Goal: Task Accomplishment & Management: Use online tool/utility

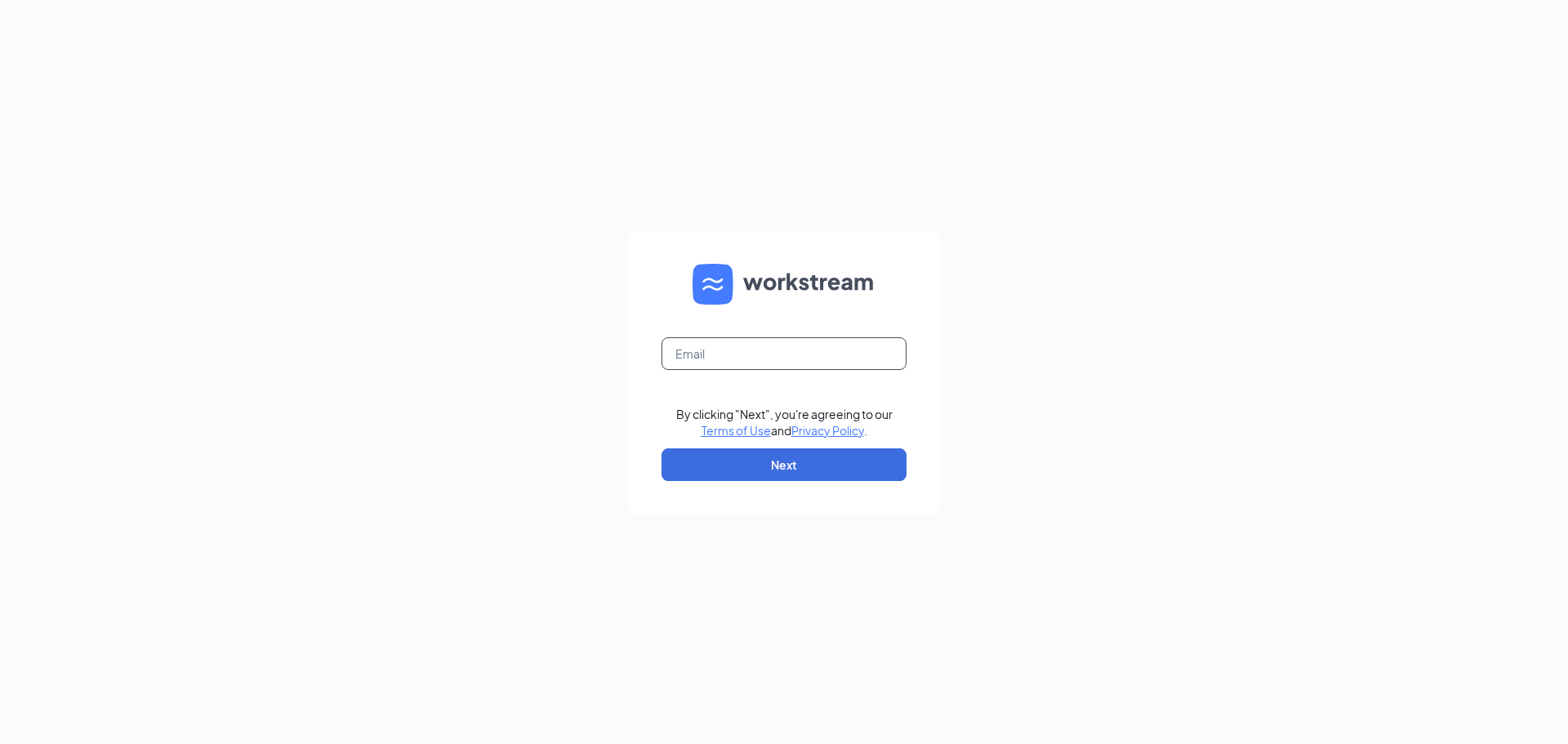
drag, startPoint x: 791, startPoint y: 350, endPoint x: 792, endPoint y: 360, distance: 10.0
click at [792, 360] on input "text" at bounding box center [784, 353] width 245 height 33
type input "talentselection@kcwco.org"
click at [745, 456] on button "Next" at bounding box center [784, 464] width 245 height 33
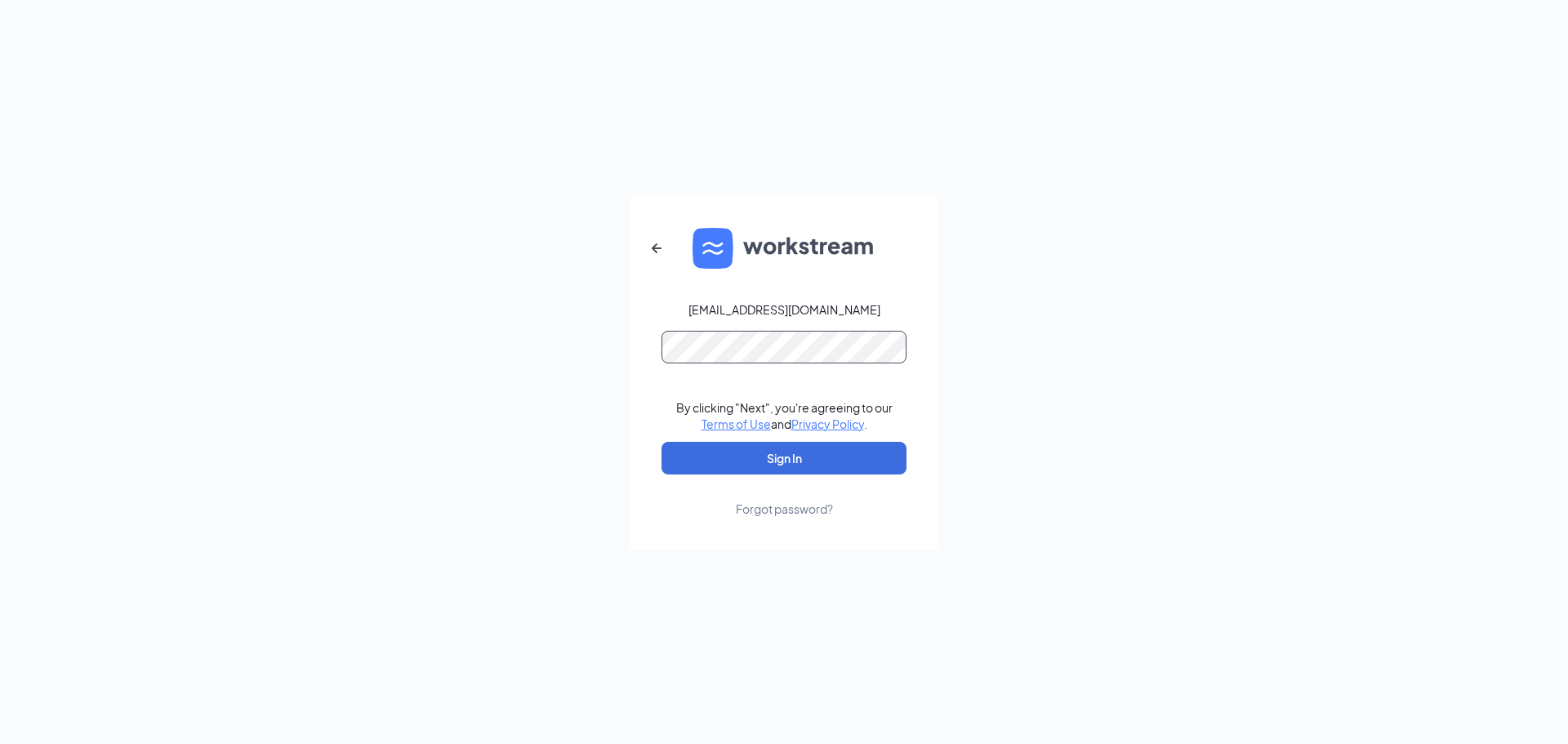
click at [661, 442] on button "Sign In" at bounding box center [784, 458] width 245 height 33
click at [812, 459] on button "Sign In" at bounding box center [784, 458] width 245 height 33
click at [617, 355] on div "talentselection@kcwco.org Credential mismatches. By clicking "Next", you're agr…" at bounding box center [784, 372] width 1568 height 744
click at [661, 442] on button "Sign In" at bounding box center [784, 458] width 245 height 33
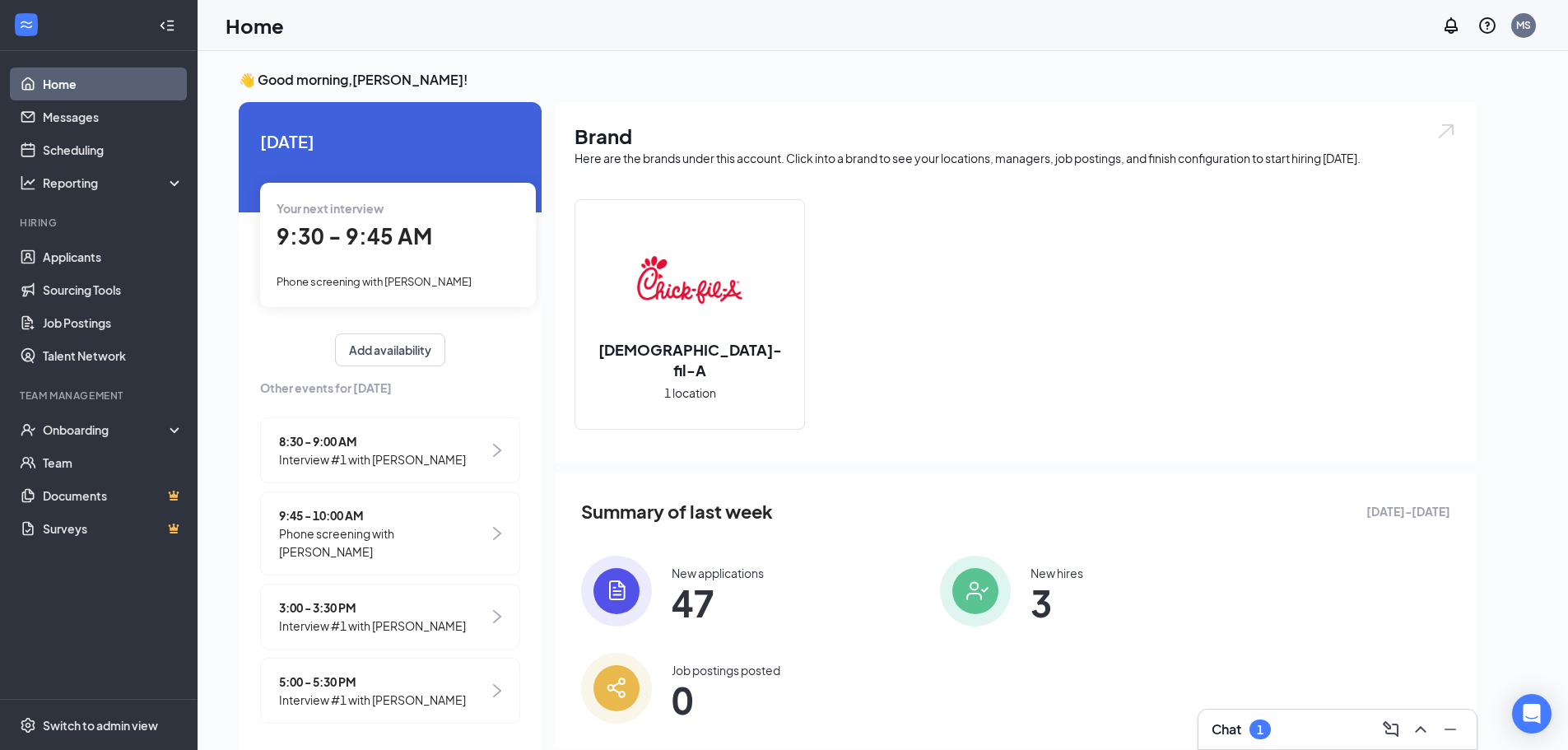
click at [508, 459] on div "8:30 - 9:00 AM Interview #1 with [PERSON_NAME]" at bounding box center [390, 450] width 260 height 66
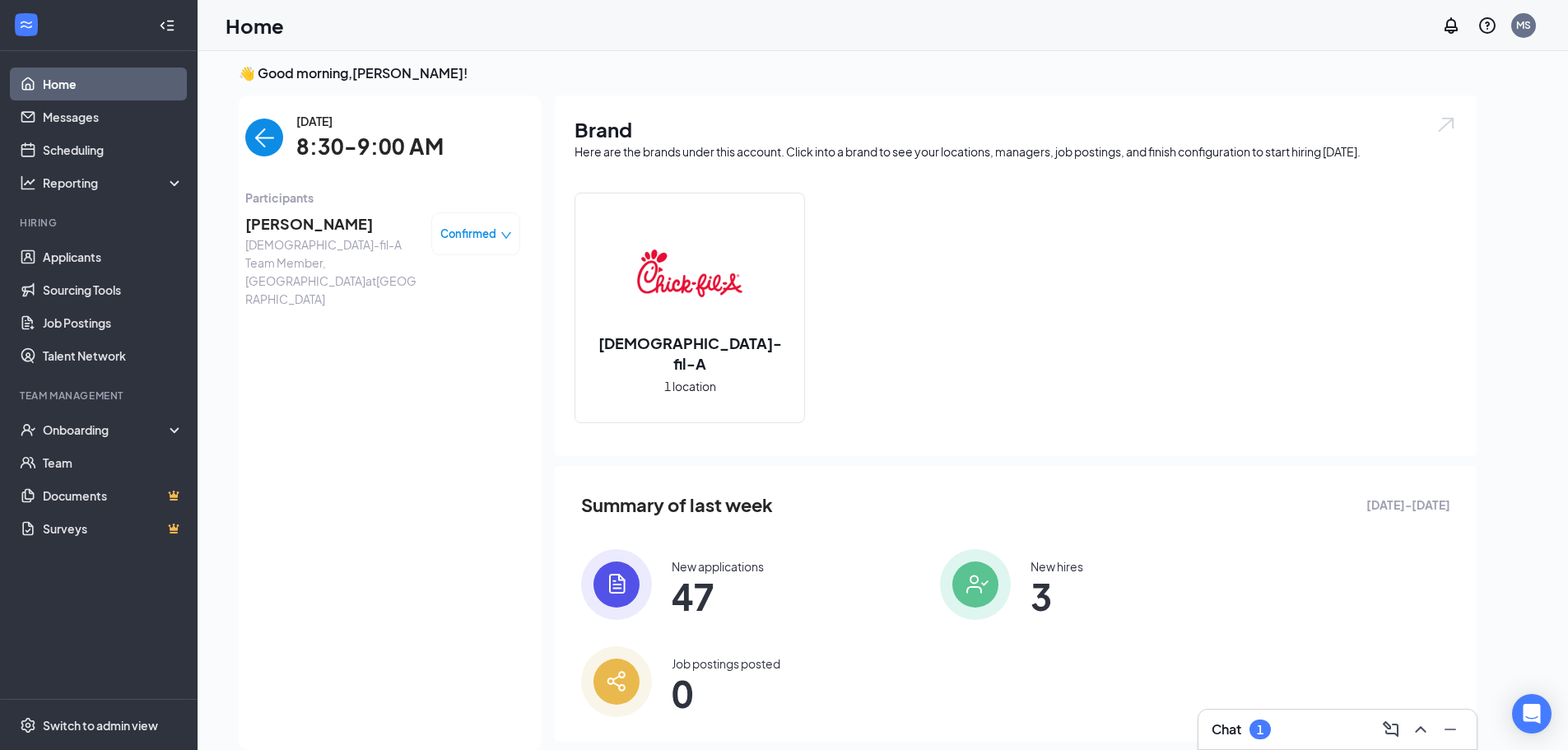
click at [470, 235] on span "Confirmed" at bounding box center [469, 234] width 56 height 16
click at [423, 307] on span "Mark complete" at bounding box center [426, 308] width 83 height 18
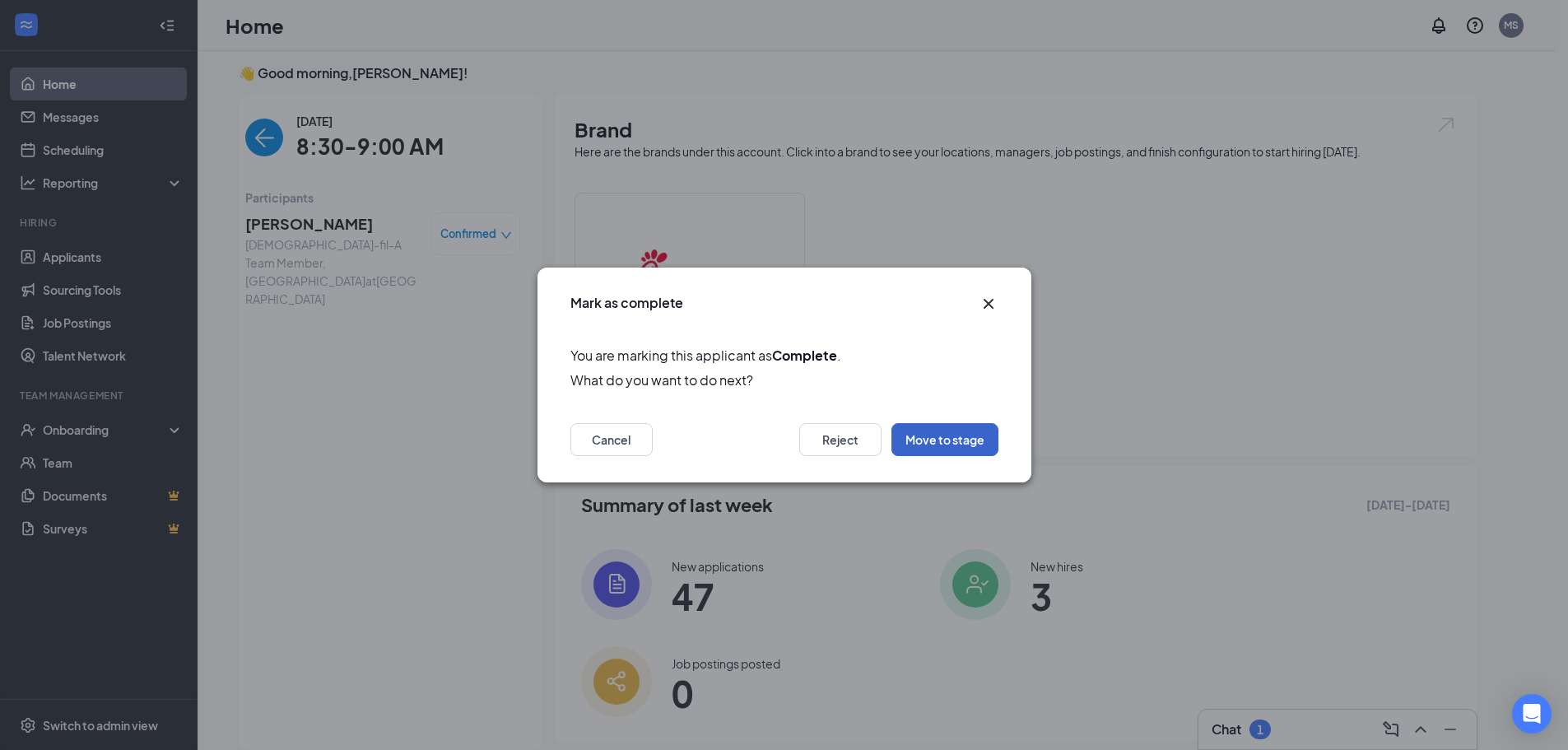
click at [951, 434] on button "Move to stage" at bounding box center [945, 439] width 107 height 33
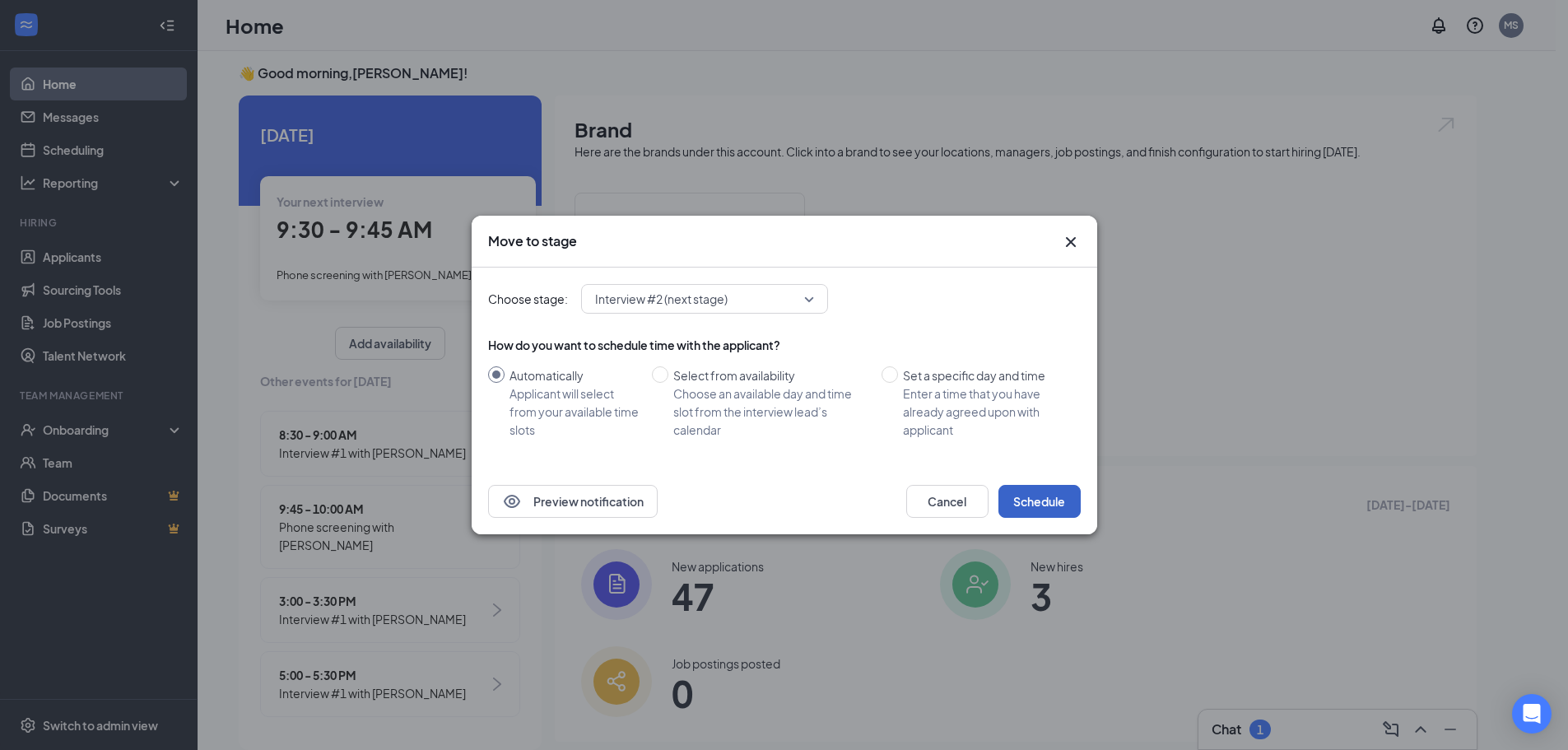
click at [1056, 502] on button "Schedule" at bounding box center [1040, 501] width 83 height 33
